Goal: Communication & Community: Ask a question

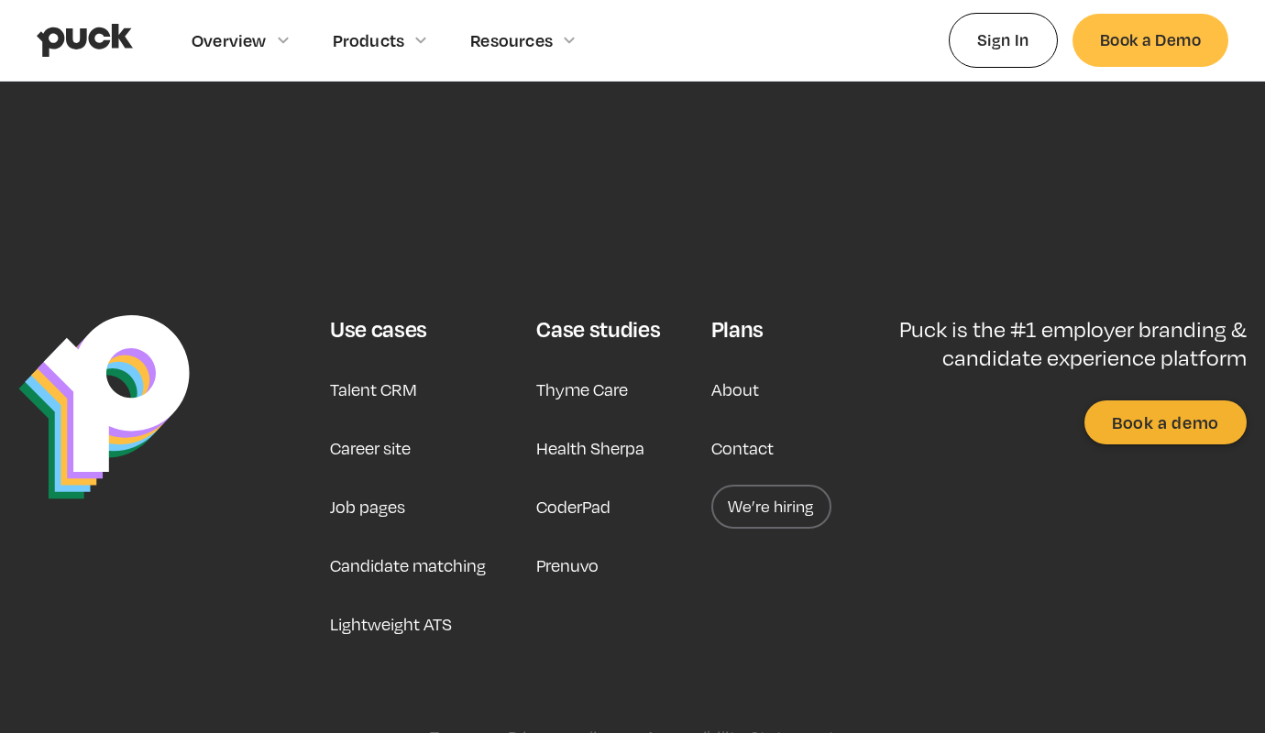
scroll to position [817, 0]
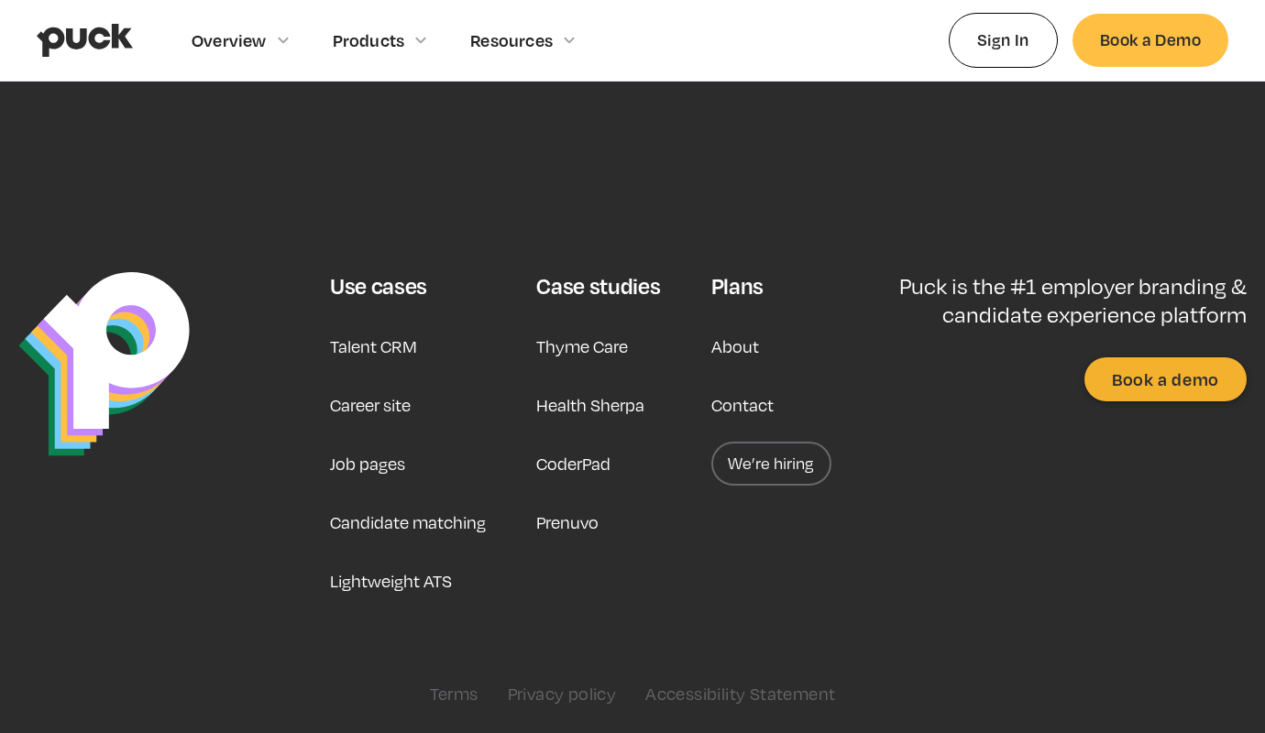
type input "e"
type textarea "e"
type input "[PERSON_NAME]"
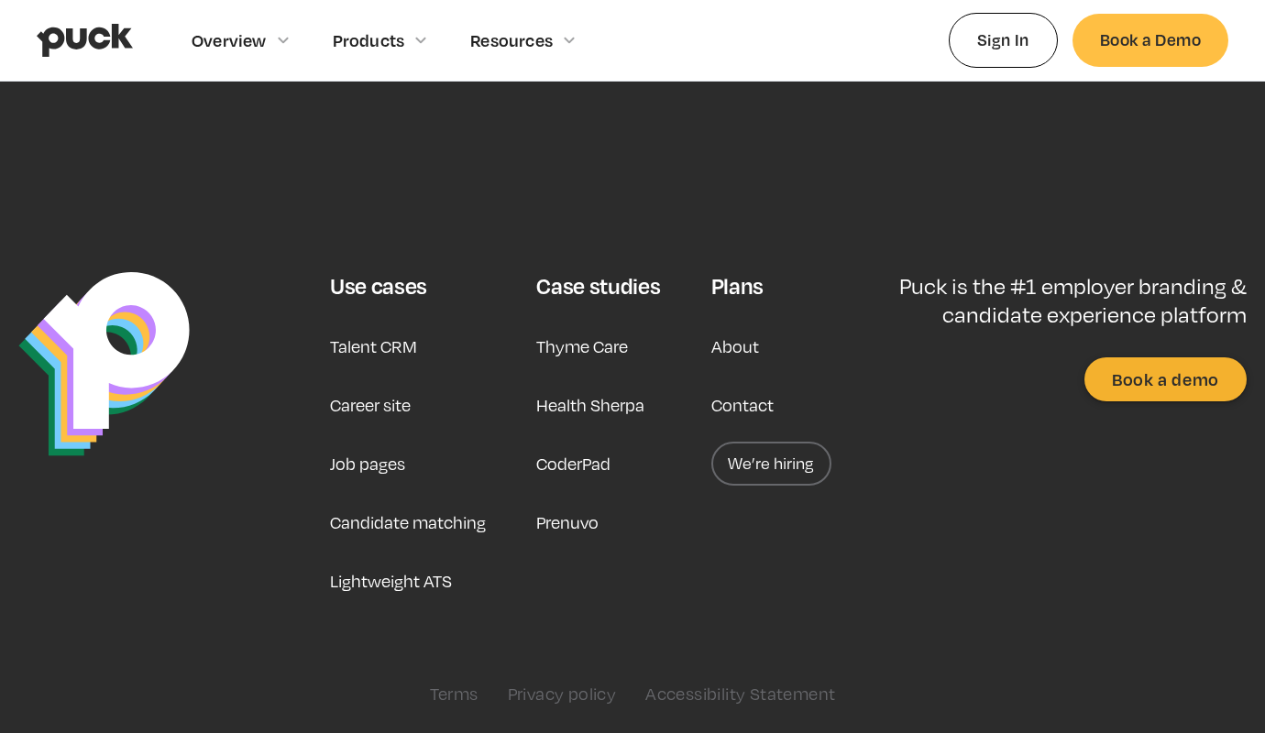
type input "[PERSON_NAME]"
type input "[PERSON_NAME][EMAIL_ADDRESS][DOMAIN_NAME]"
type textarea "Dzień [PERSON_NAME], prowadzę firmowe social media w super cenie. Tworzę treści…"
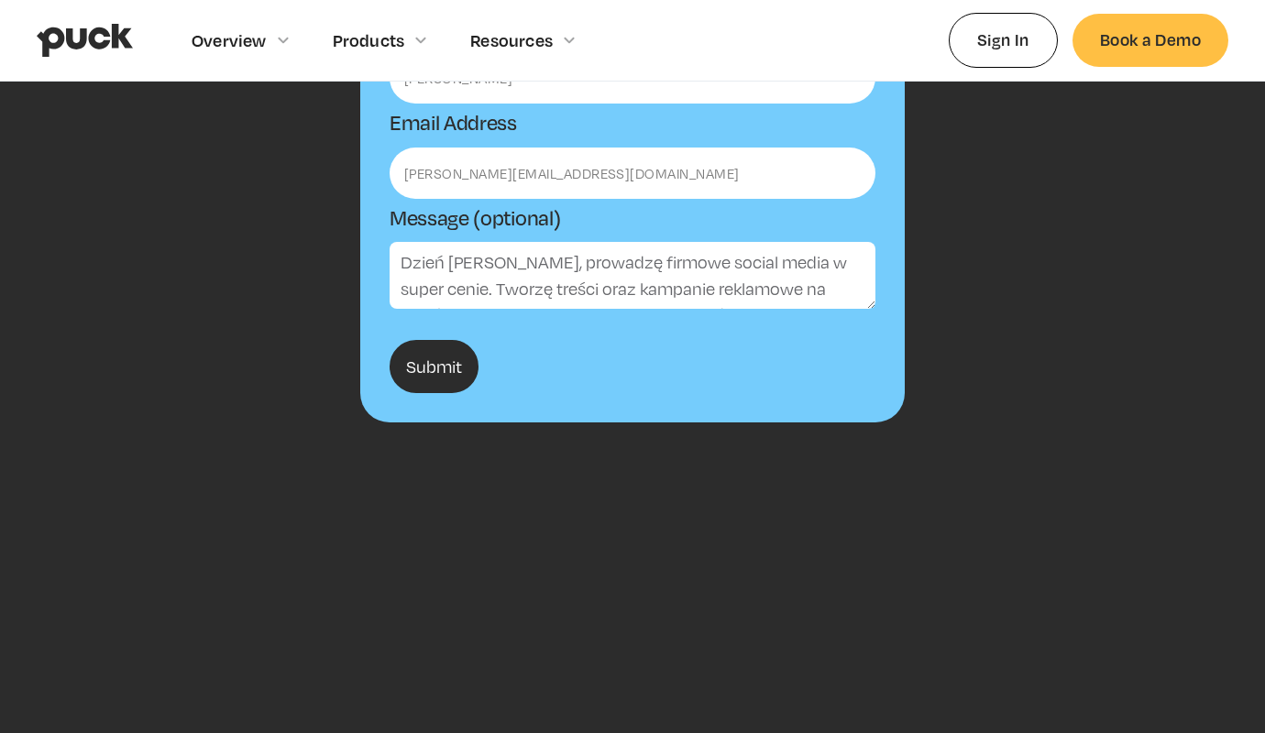
click at [435, 367] on input "Submit" at bounding box center [434, 366] width 89 height 53
